Goal: Transaction & Acquisition: Purchase product/service

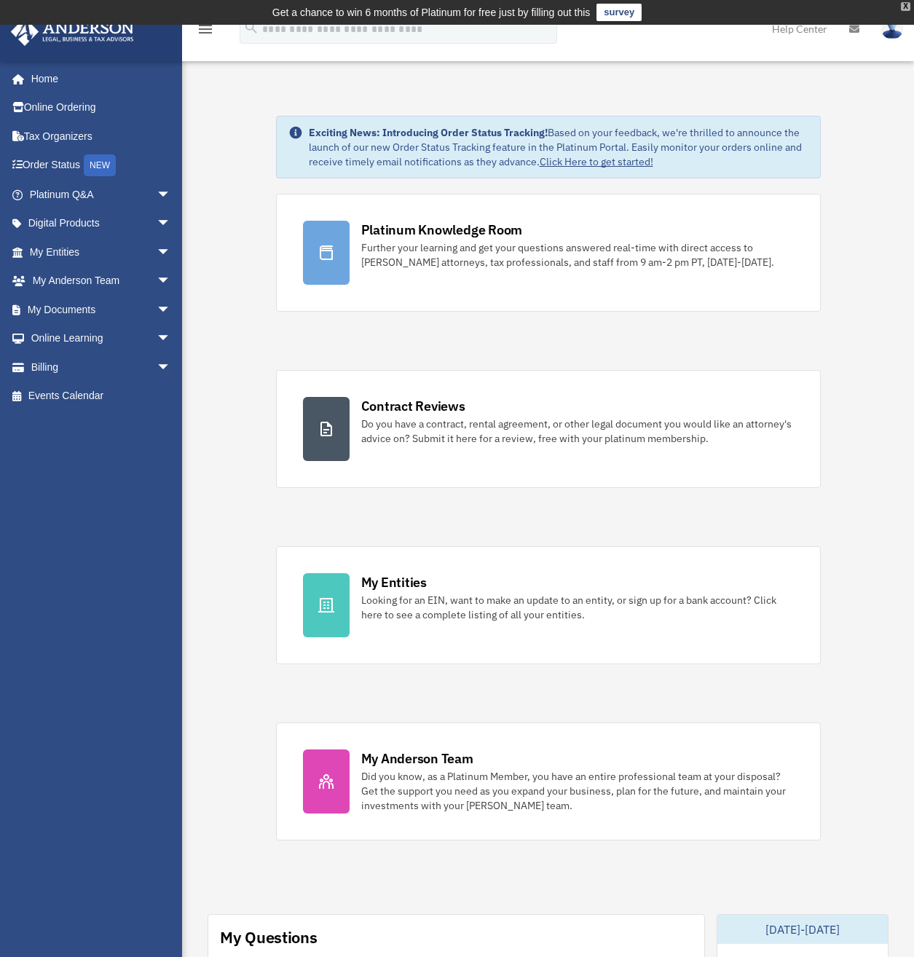
click at [905, 9] on div "X" at bounding box center [905, 6] width 9 height 9
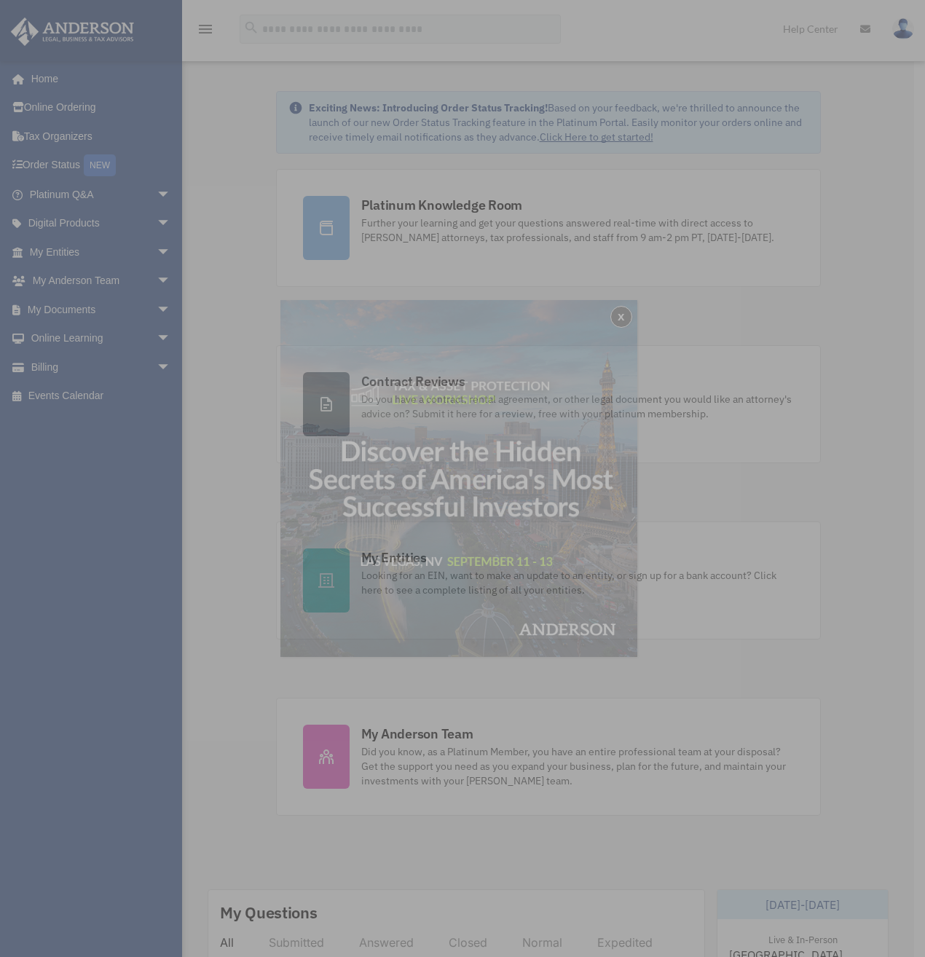
click at [47, 372] on div "x" at bounding box center [462, 478] width 925 height 957
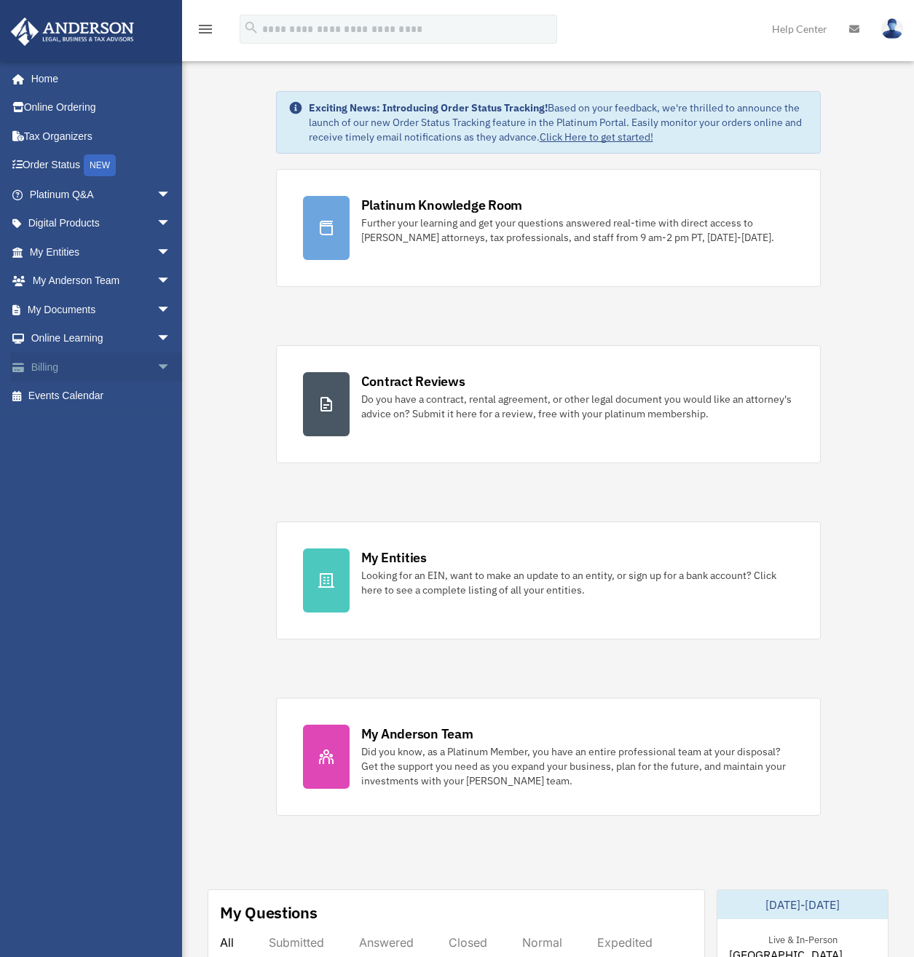
click at [157, 369] on span "arrow_drop_down" at bounding box center [171, 368] width 29 height 30
click at [87, 396] on link "$ Open Invoices" at bounding box center [106, 397] width 173 height 30
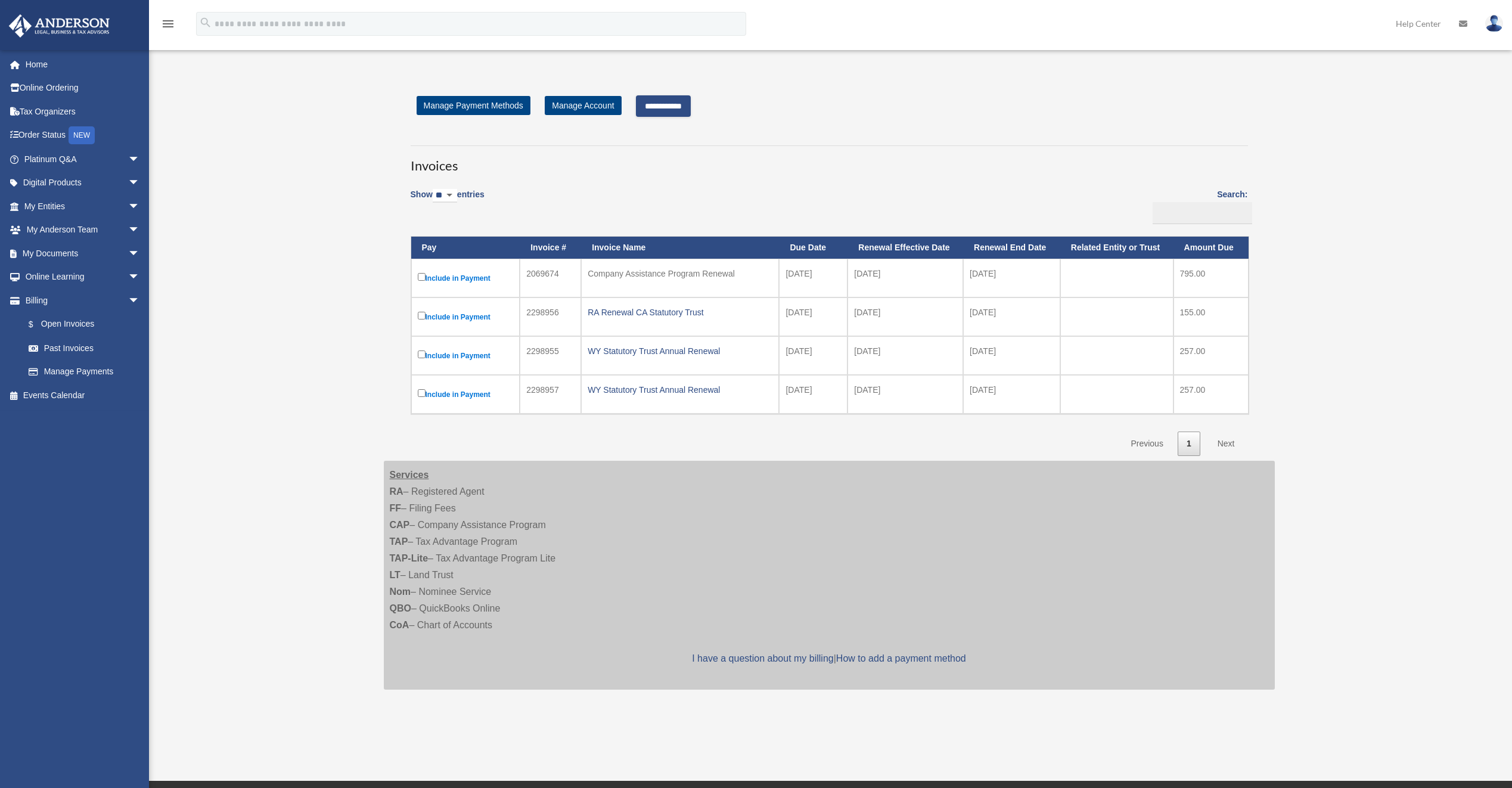
click at [679, 107] on input "**********" at bounding box center [663, 106] width 55 height 21
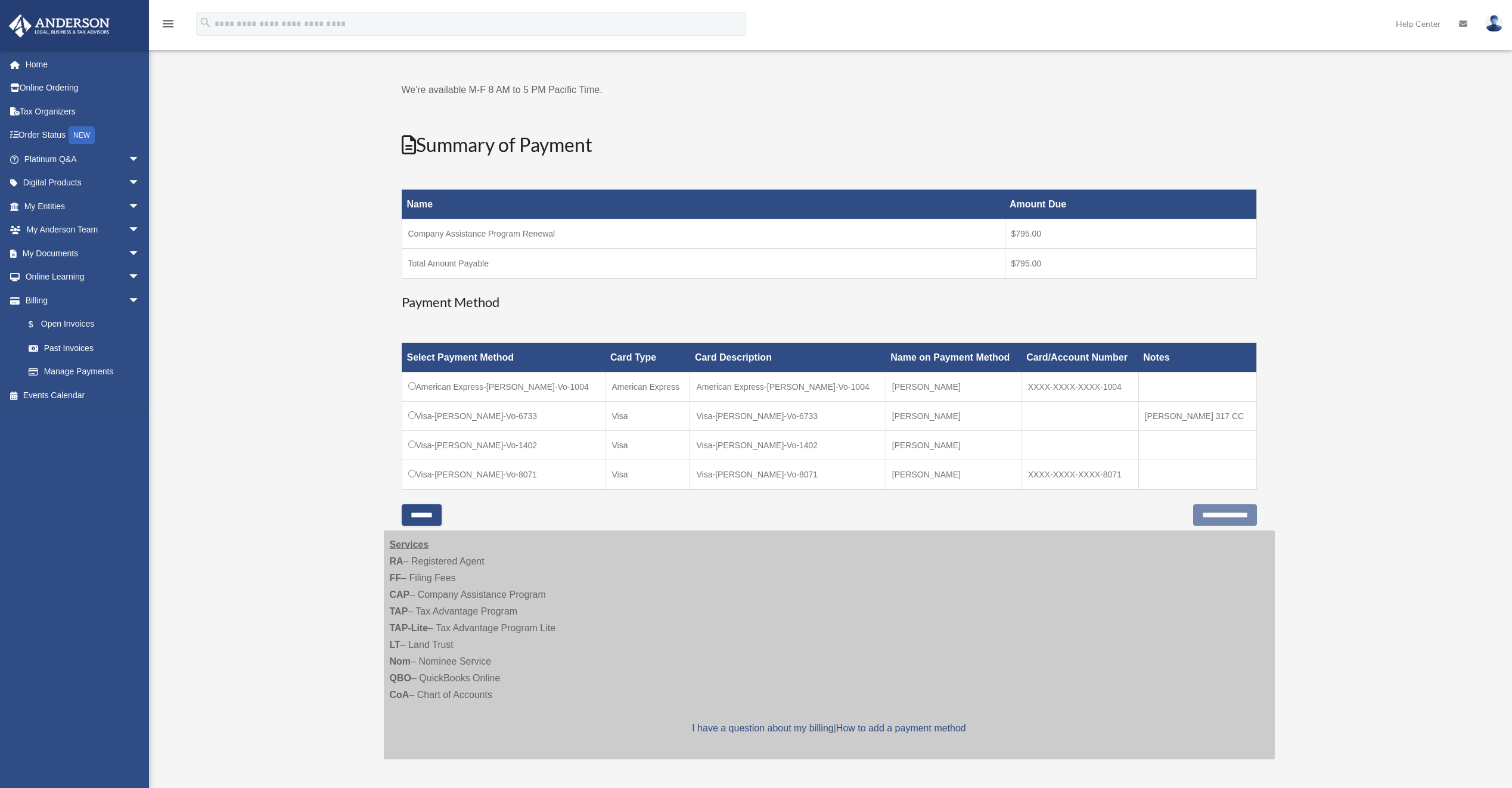
scroll to position [119, 0]
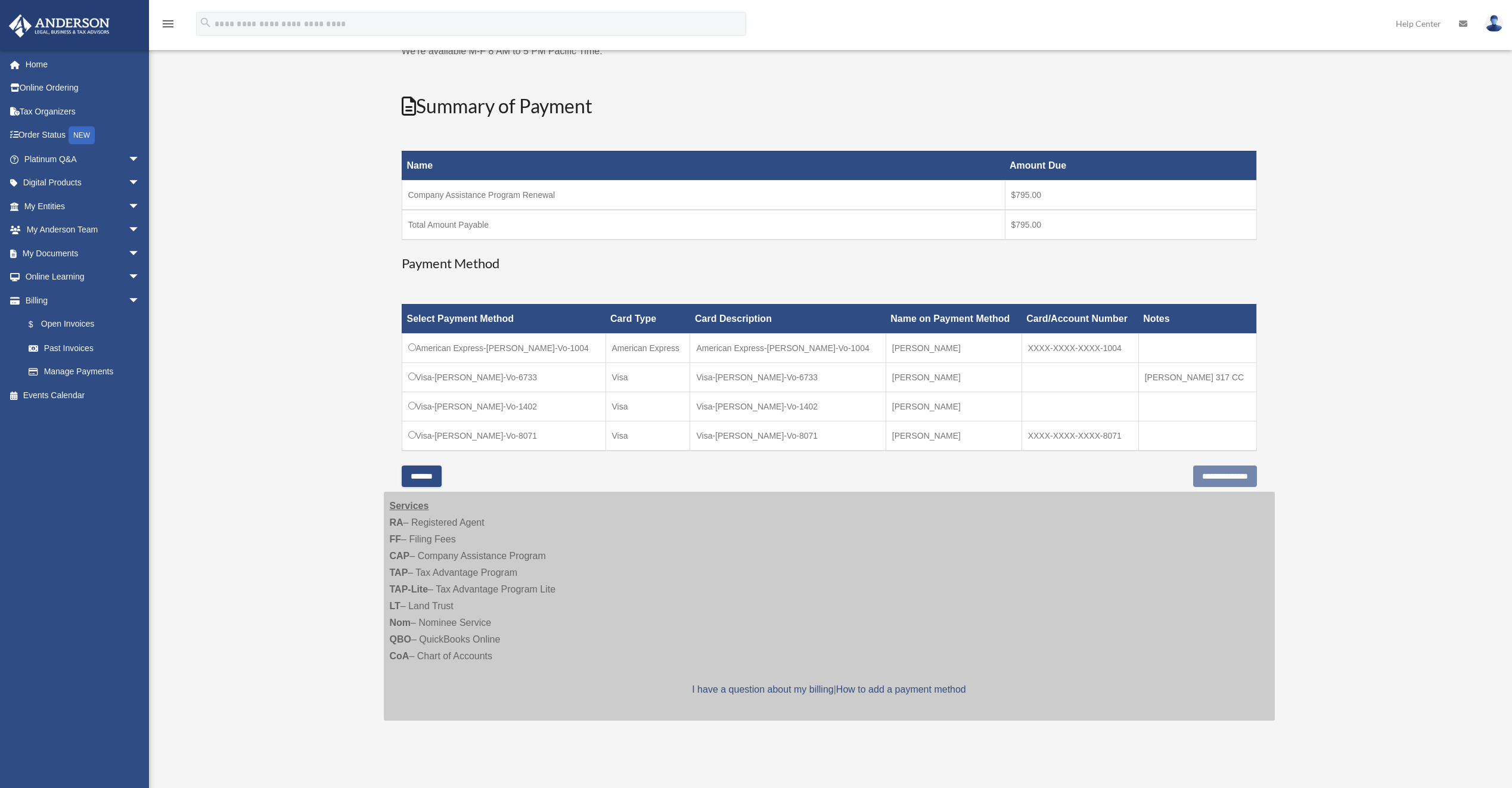
click at [412, 383] on td "Visa-Michael K.-Vo-6733" at bounding box center [503, 377] width 204 height 29
click at [747, 476] on input "**********" at bounding box center [1225, 476] width 64 height 21
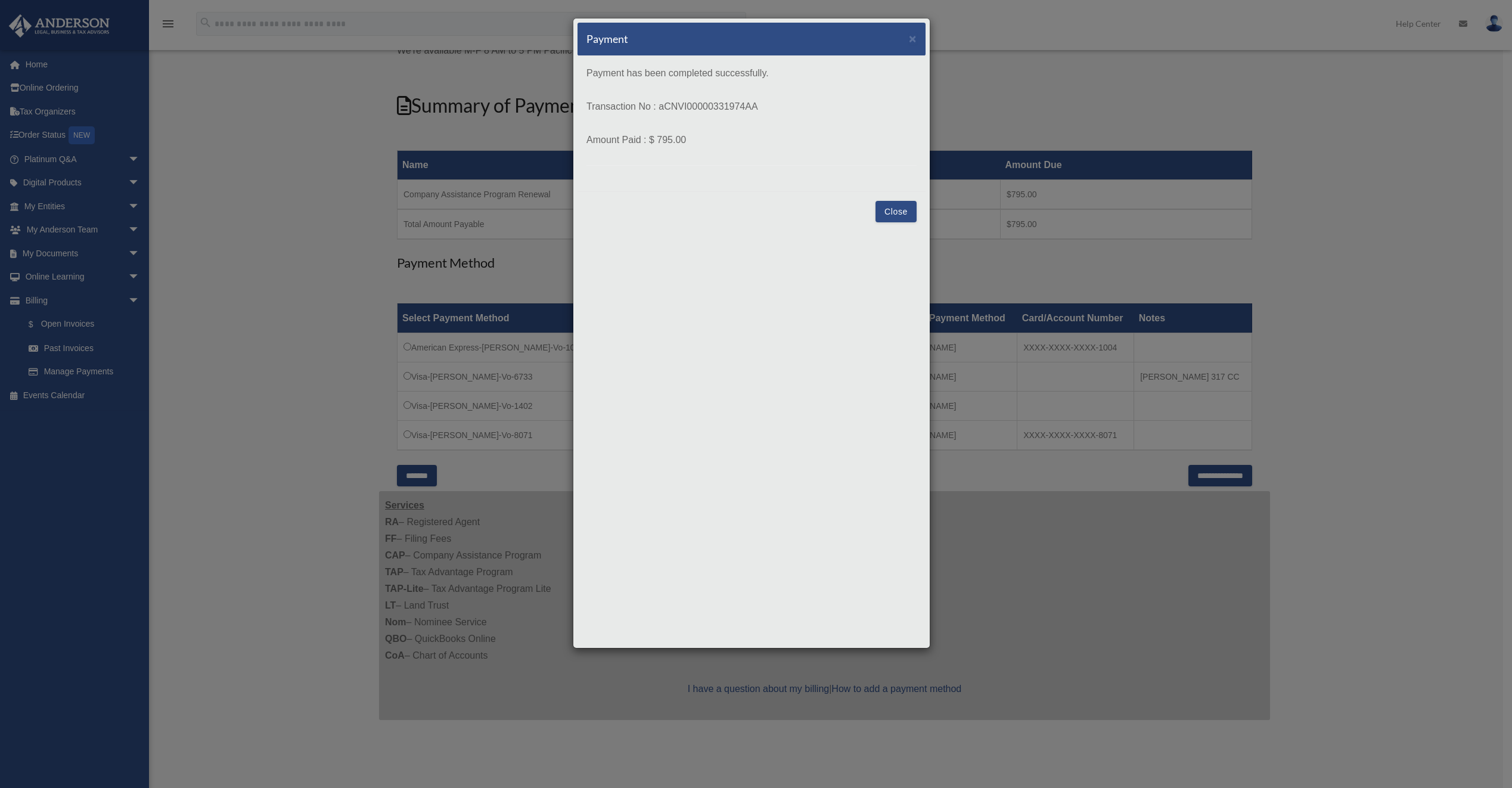
click at [747, 215] on button "Close" at bounding box center [896, 211] width 41 height 21
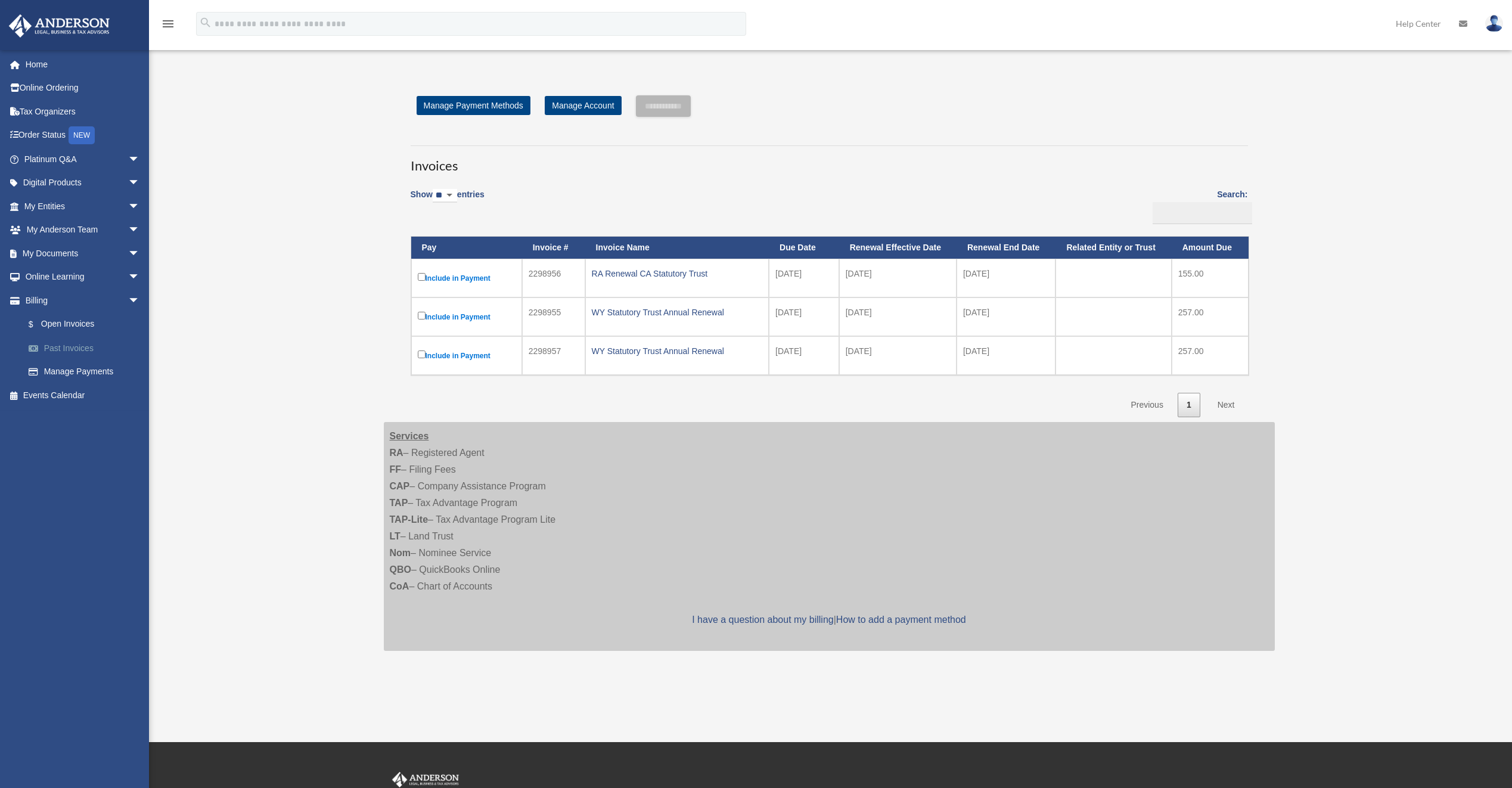
click at [69, 350] on link "Past Invoices" at bounding box center [87, 348] width 142 height 24
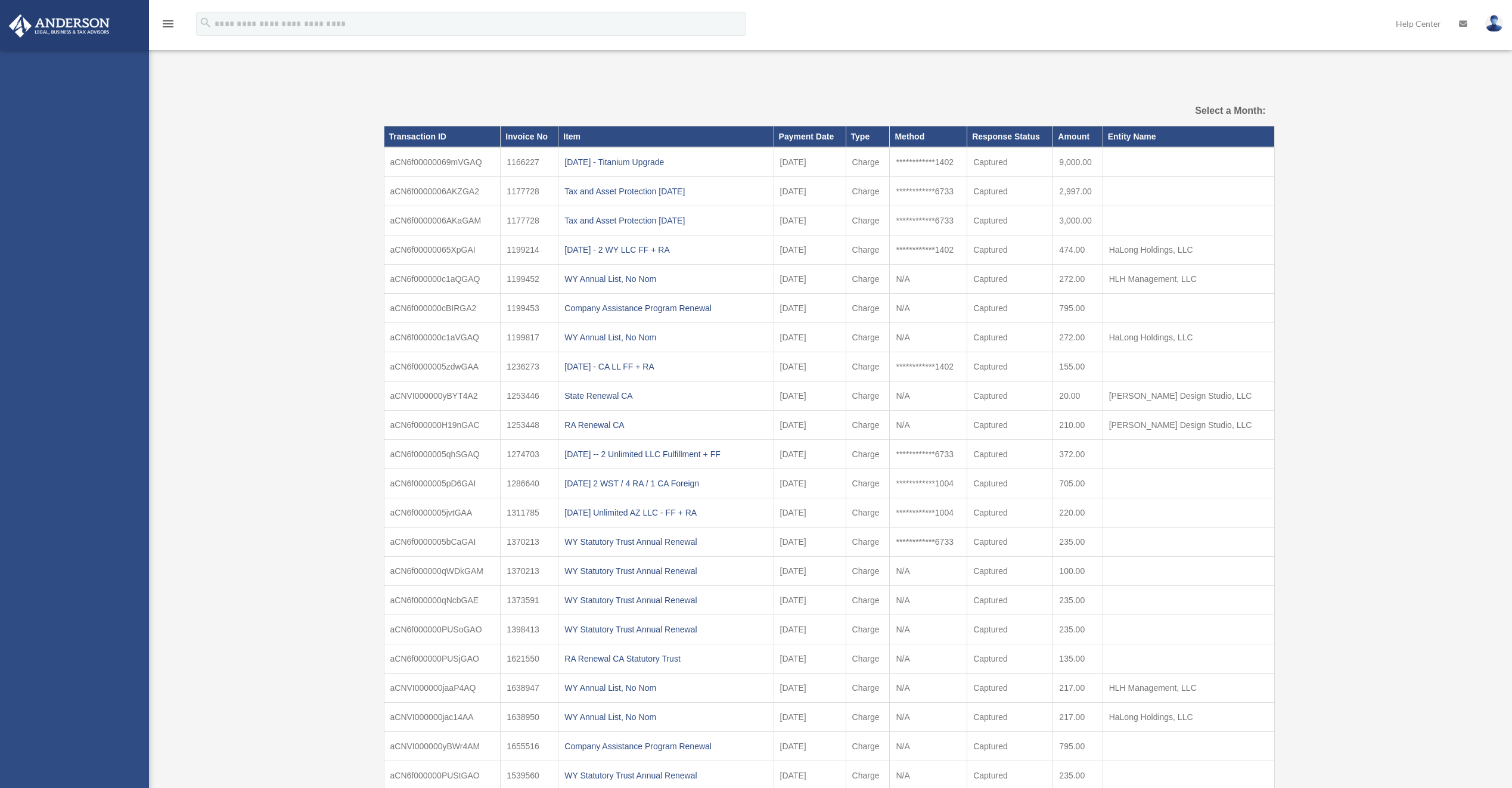
select select
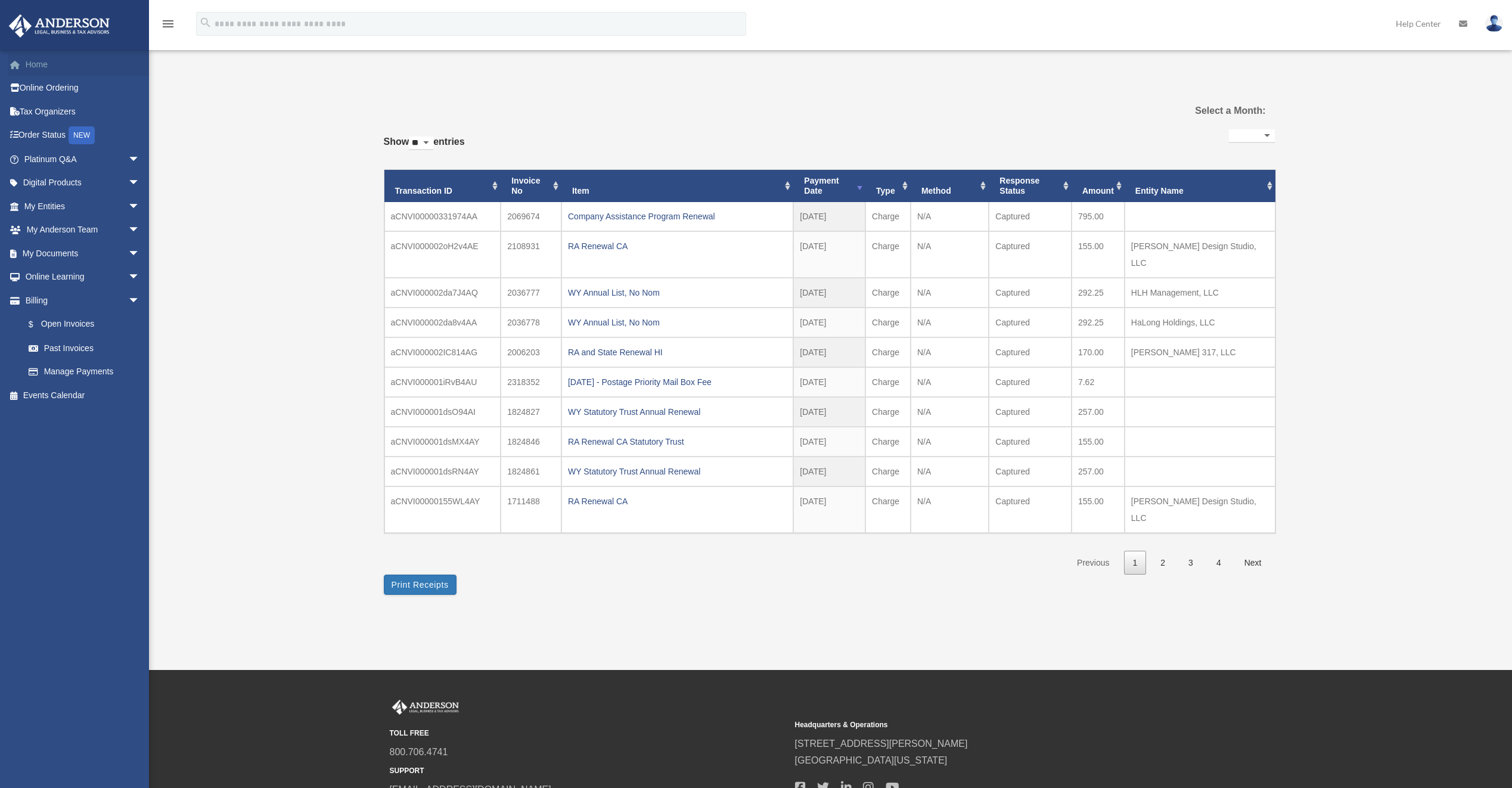
click at [35, 70] on link "Home" at bounding box center [83, 64] width 150 height 24
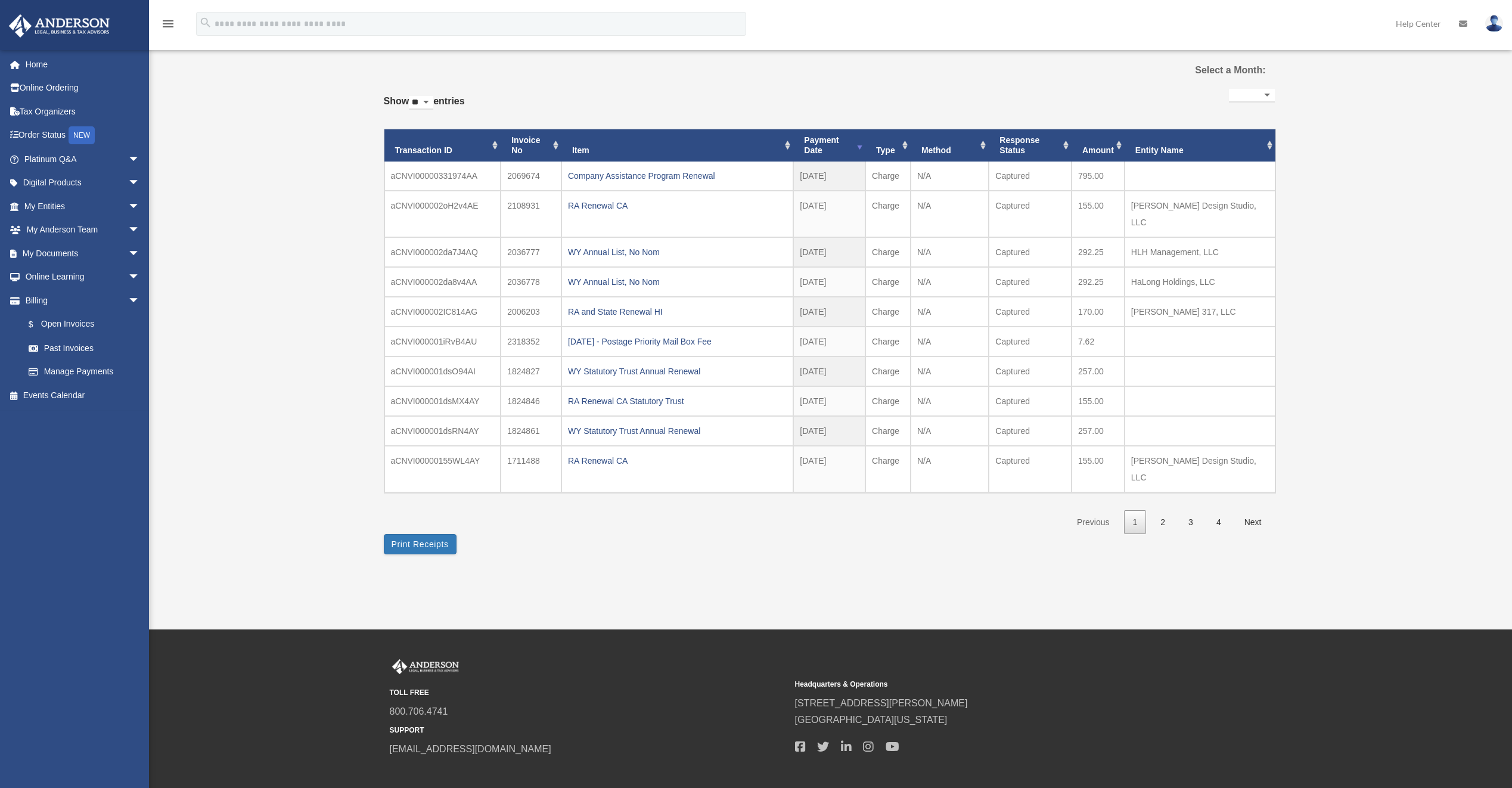
scroll to position [60, 0]
